Goal: Use online tool/utility: Use online tool/utility

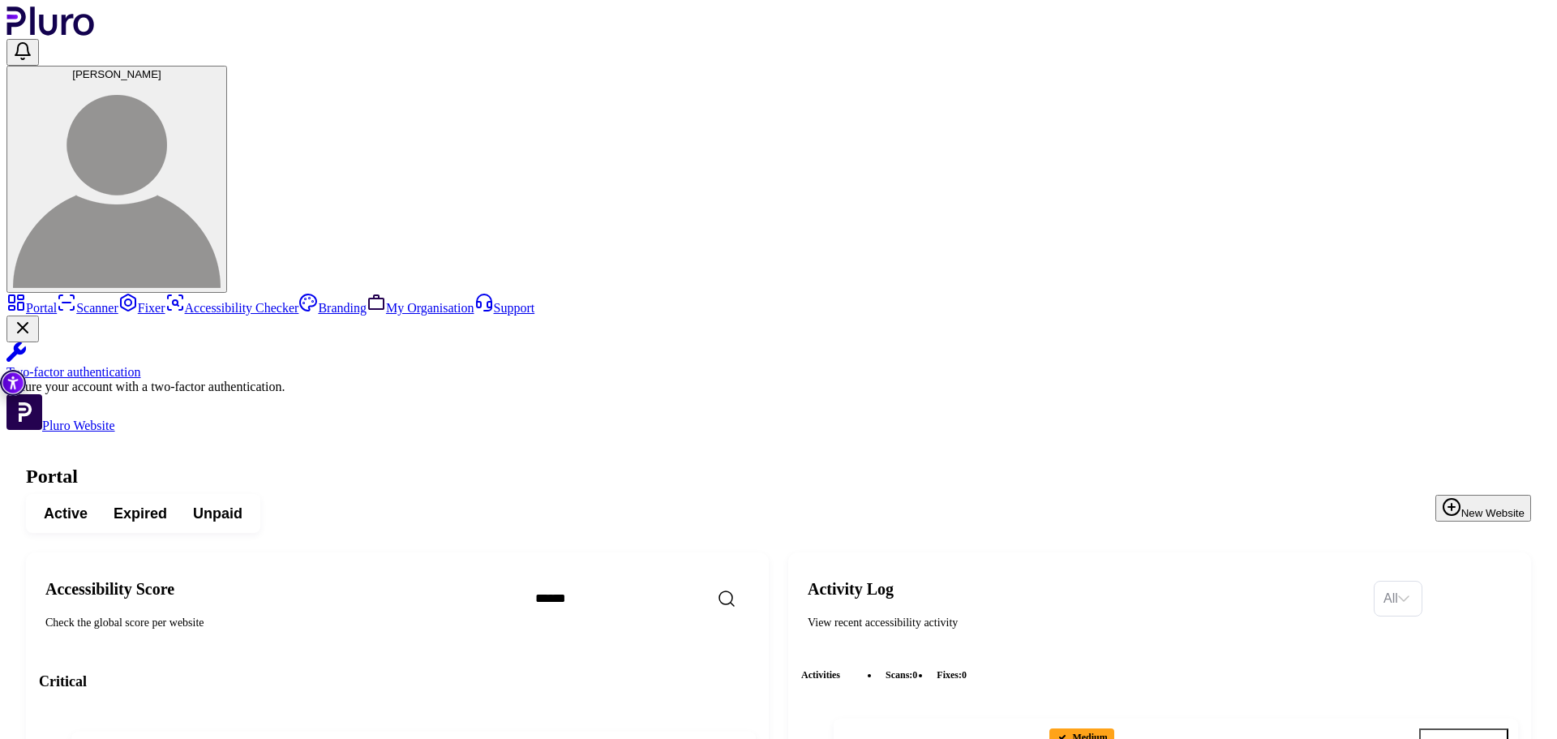
click at [664, 581] on input "Search" at bounding box center [661, 598] width 279 height 34
type input "***"
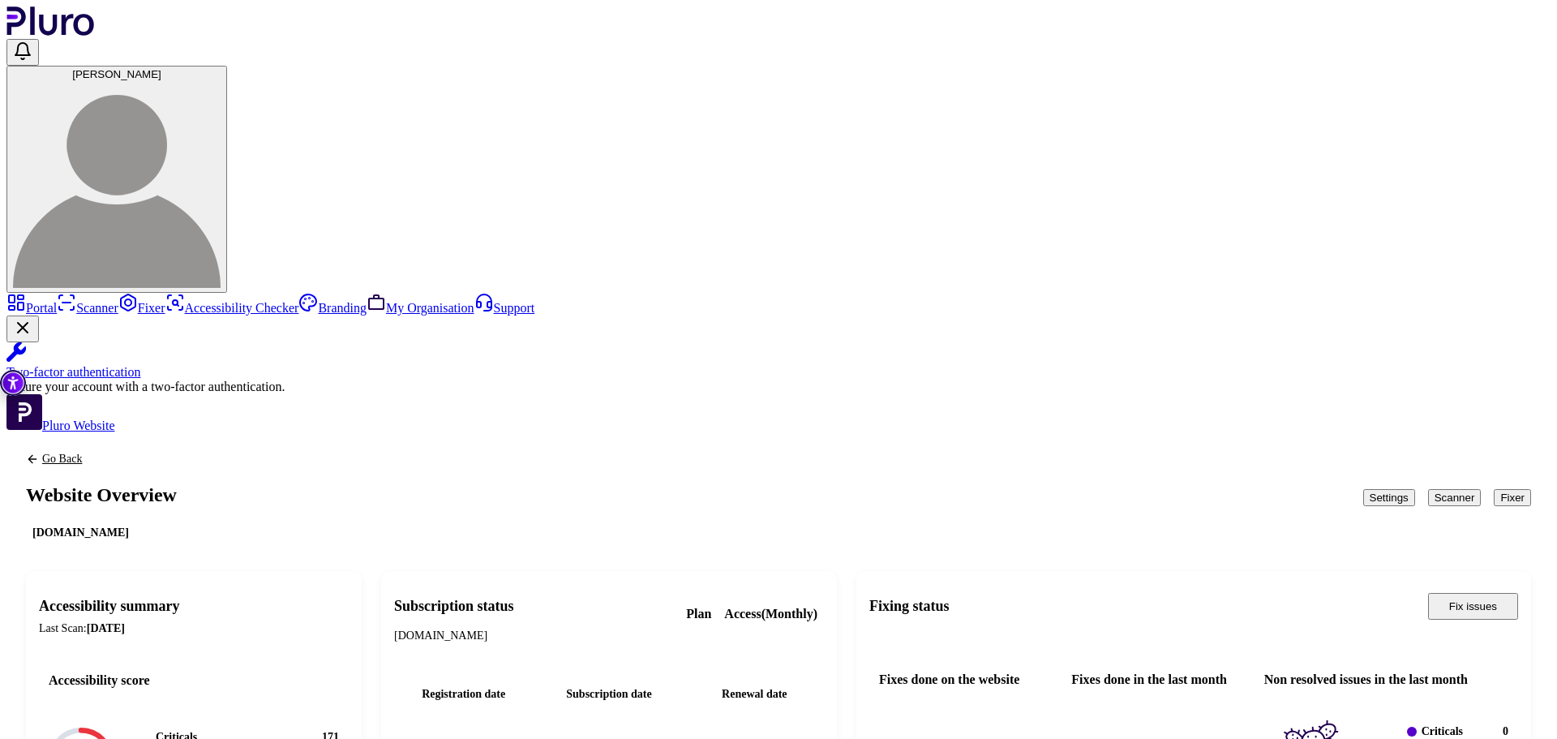
click at [1428, 489] on button "Scanner" at bounding box center [1455, 497] width 54 height 17
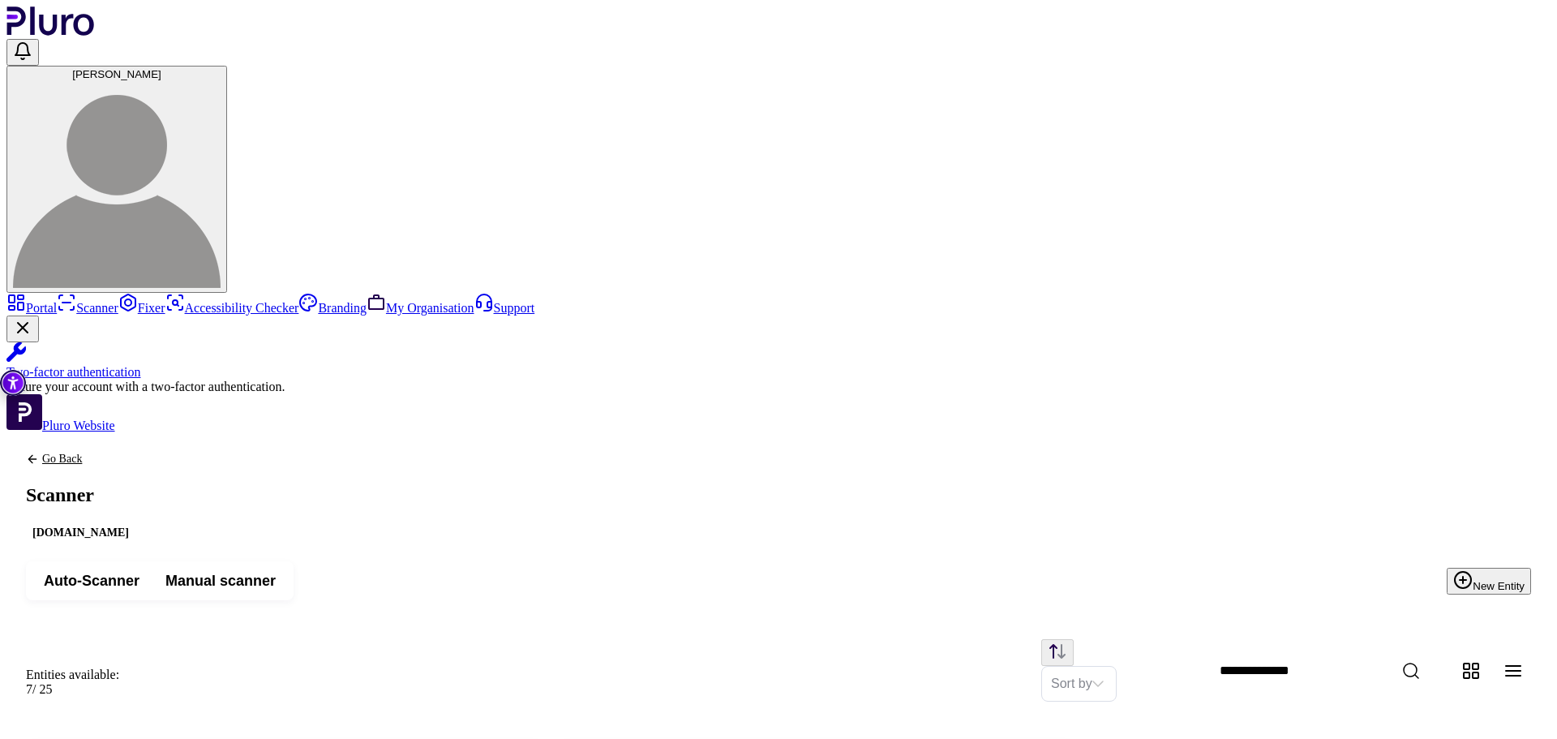
click at [139, 571] on span "Auto-Scanner" at bounding box center [92, 580] width 96 height 19
click at [276, 571] on span "Manual scanner" at bounding box center [220, 580] width 110 height 19
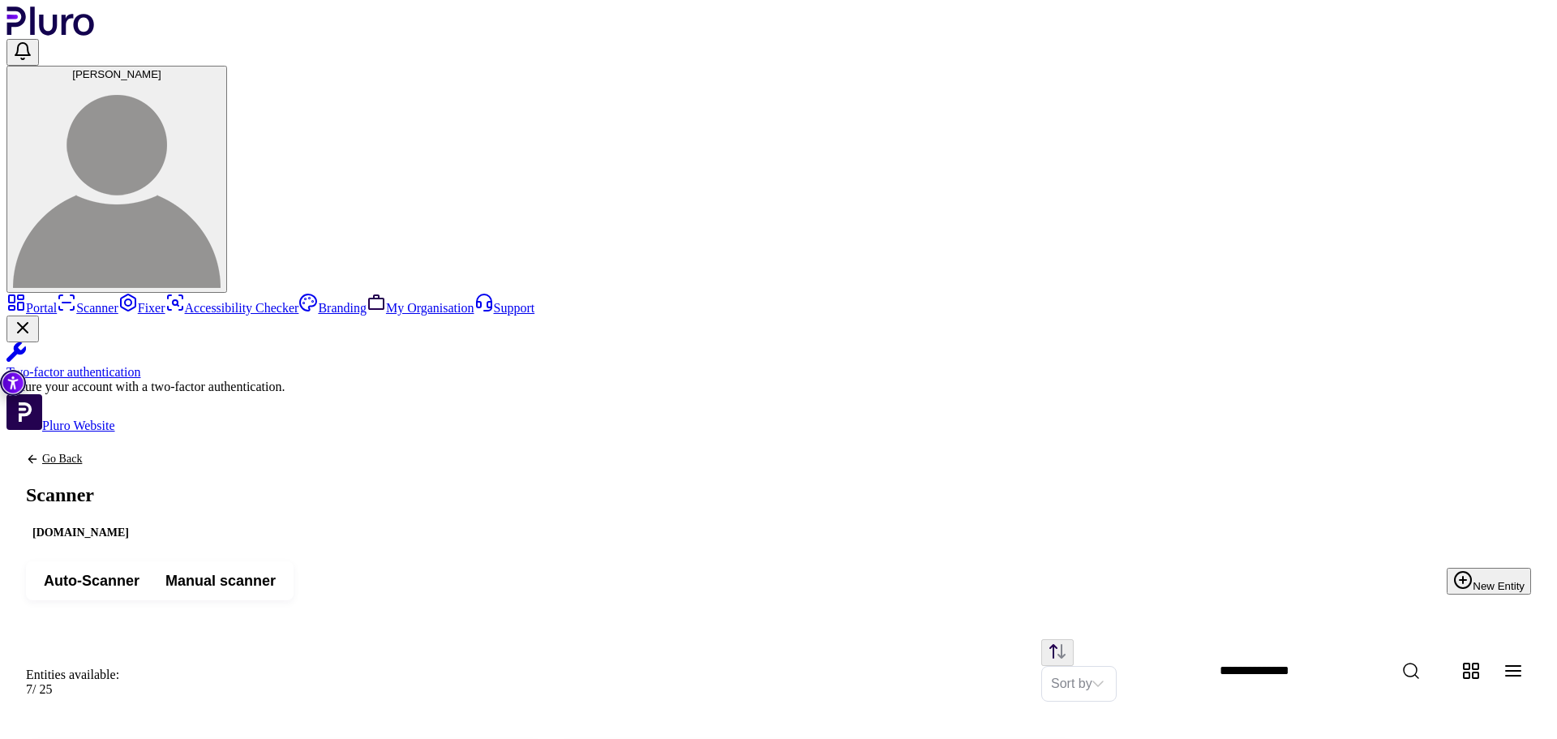
drag, startPoint x: 967, startPoint y: 371, endPoint x: 756, endPoint y: 378, distance: 211.0
copy li "[URL][DOMAIN_NAME]"
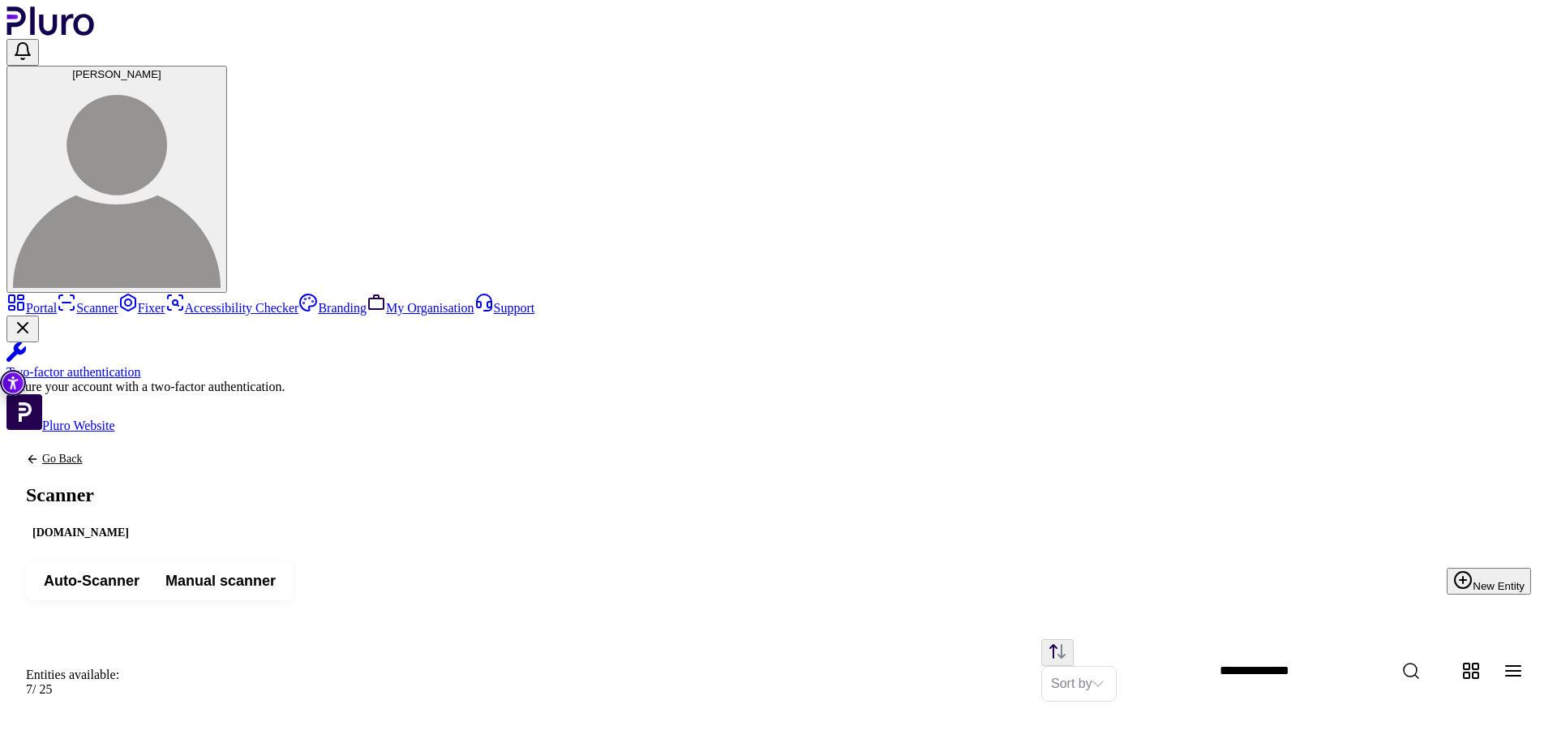
click at [57, 301] on link "Portal" at bounding box center [31, 308] width 50 height 14
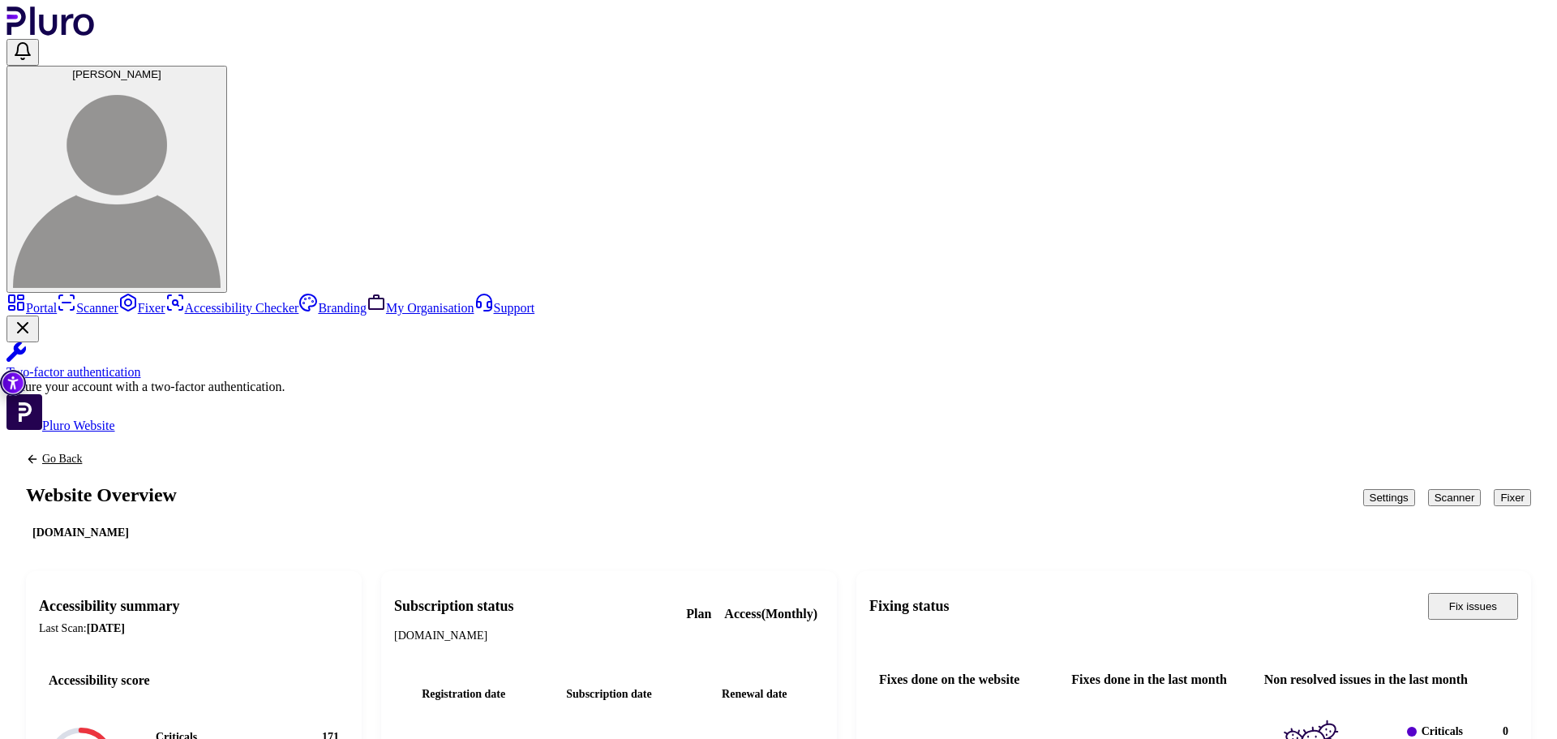
click at [1494, 489] on button "Fixer" at bounding box center [1512, 497] width 37 height 17
